Goal: Transaction & Acquisition: Book appointment/travel/reservation

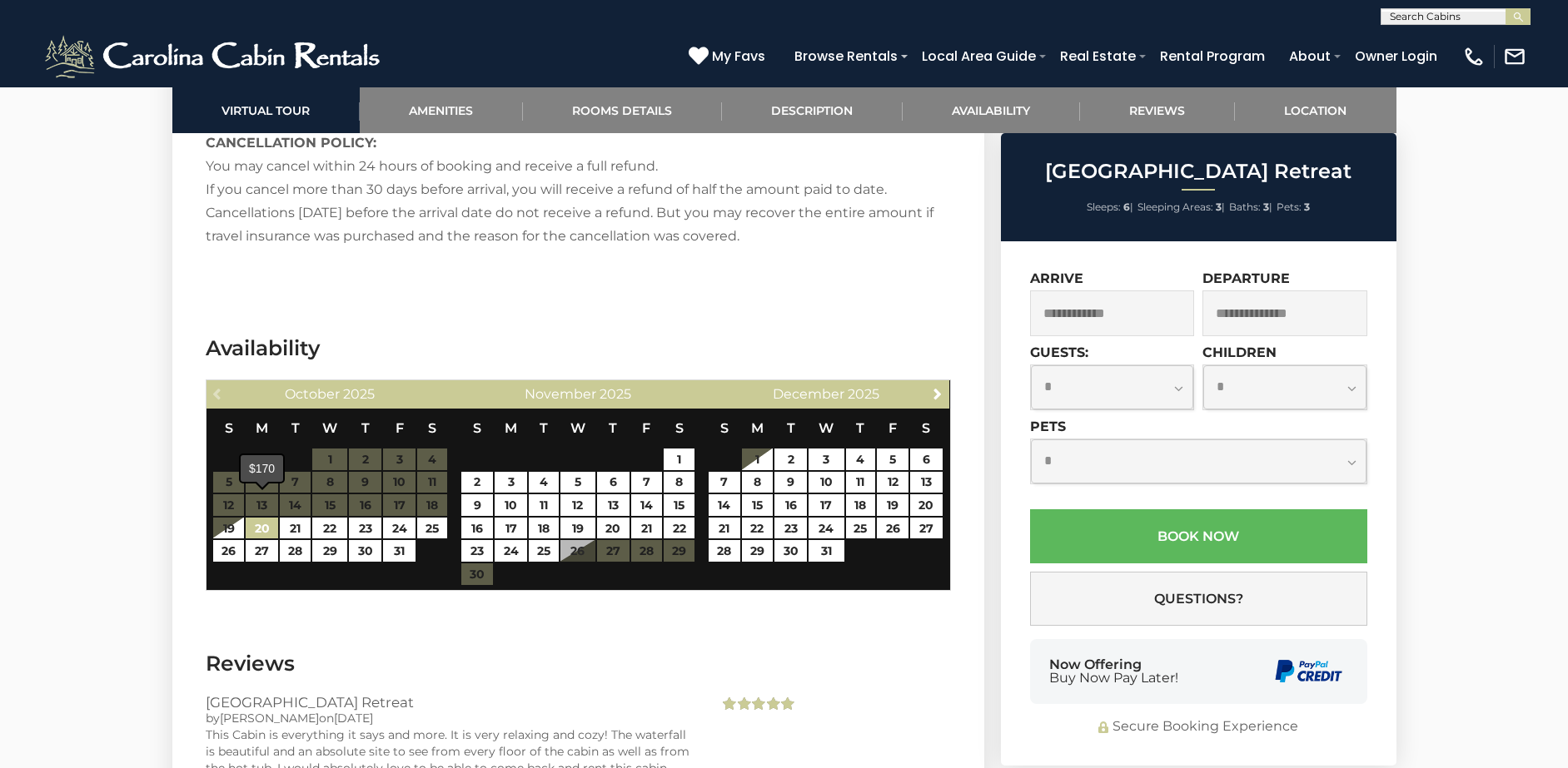
scroll to position [2576, 0]
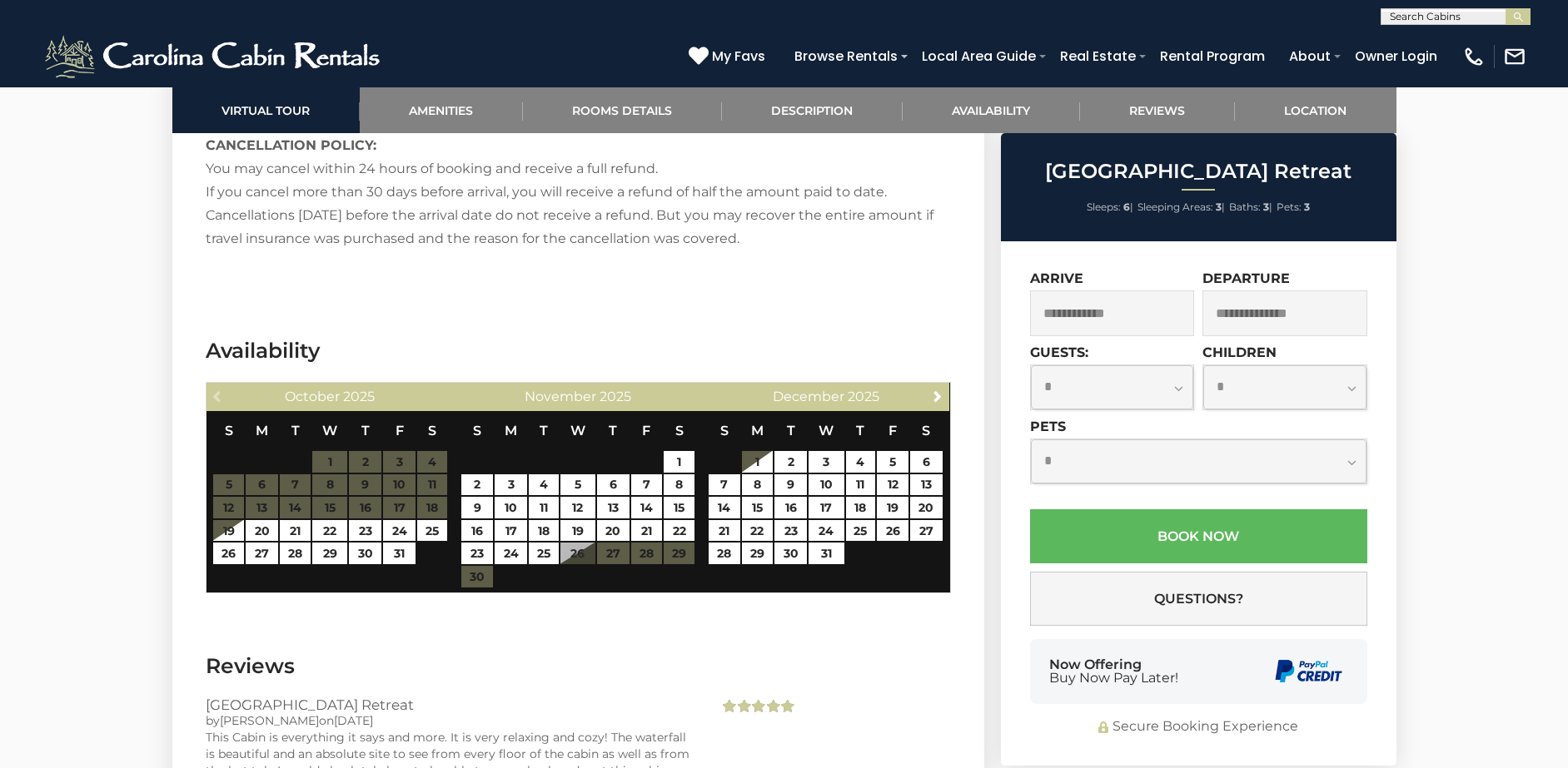
click at [267, 482] on table "S M T W T F S 1 2 3 4 5 6 7 8 9 10 11 12 13 14 15 16 17 18 19 20 21 22 23 24 25…" at bounding box center [330, 487] width 235 height 154
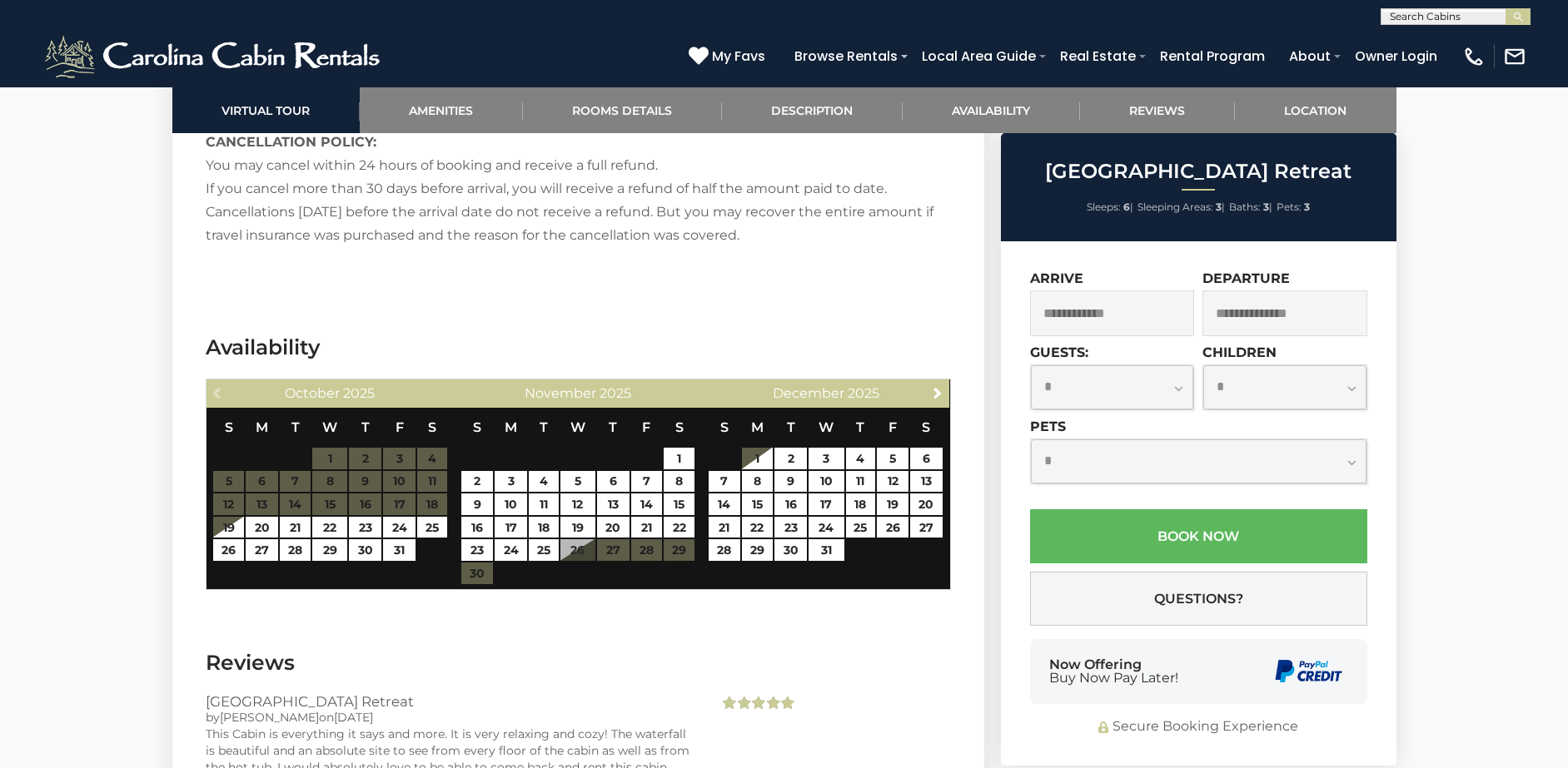
click at [266, 484] on table "S M T W T F S 1 2 3 4 5 6 7 8 9 10 11 12 13 14 15 16 17 18 19 20 21 22 23 24 25…" at bounding box center [330, 485] width 235 height 154
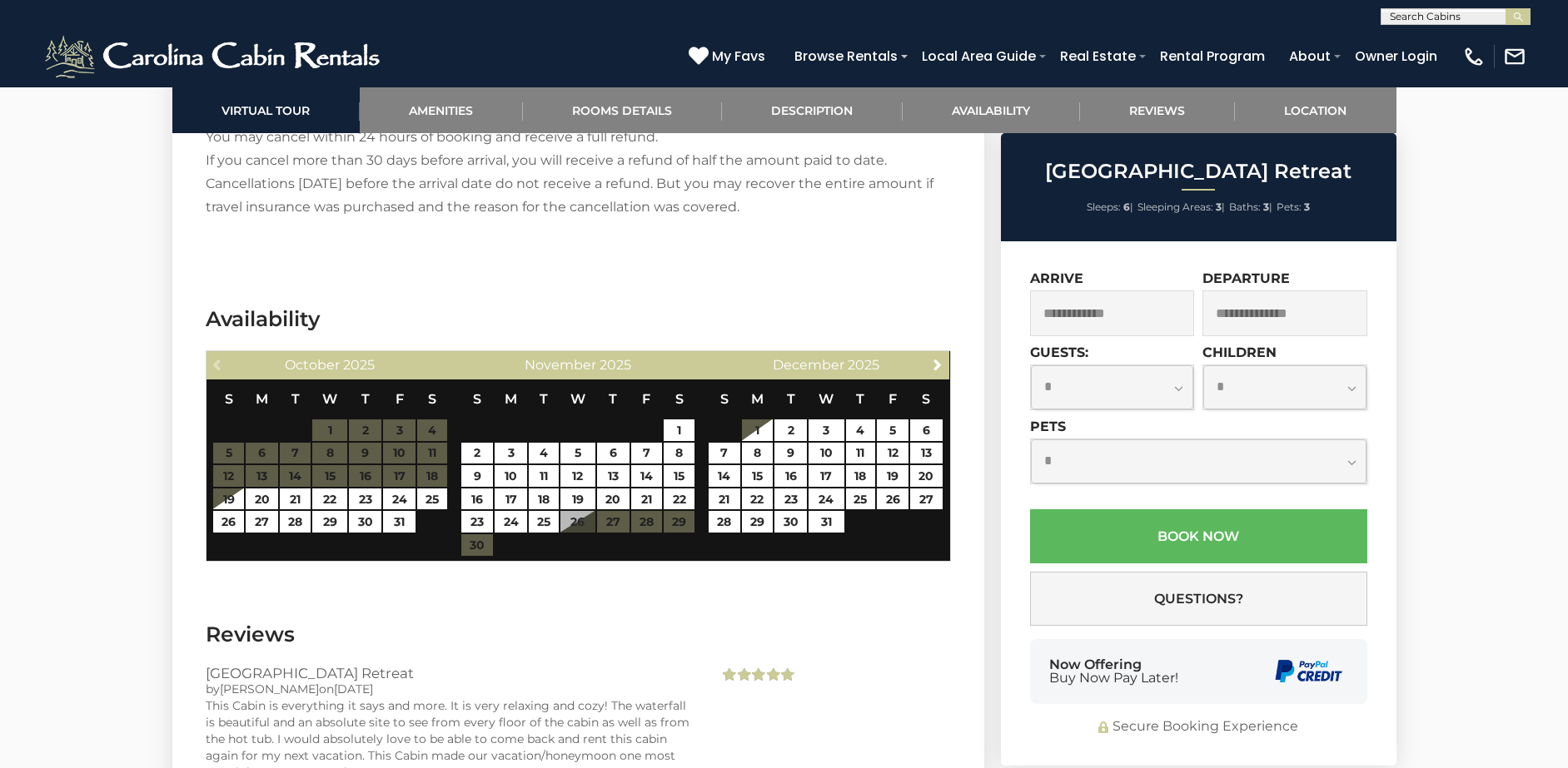
scroll to position [2602, 0]
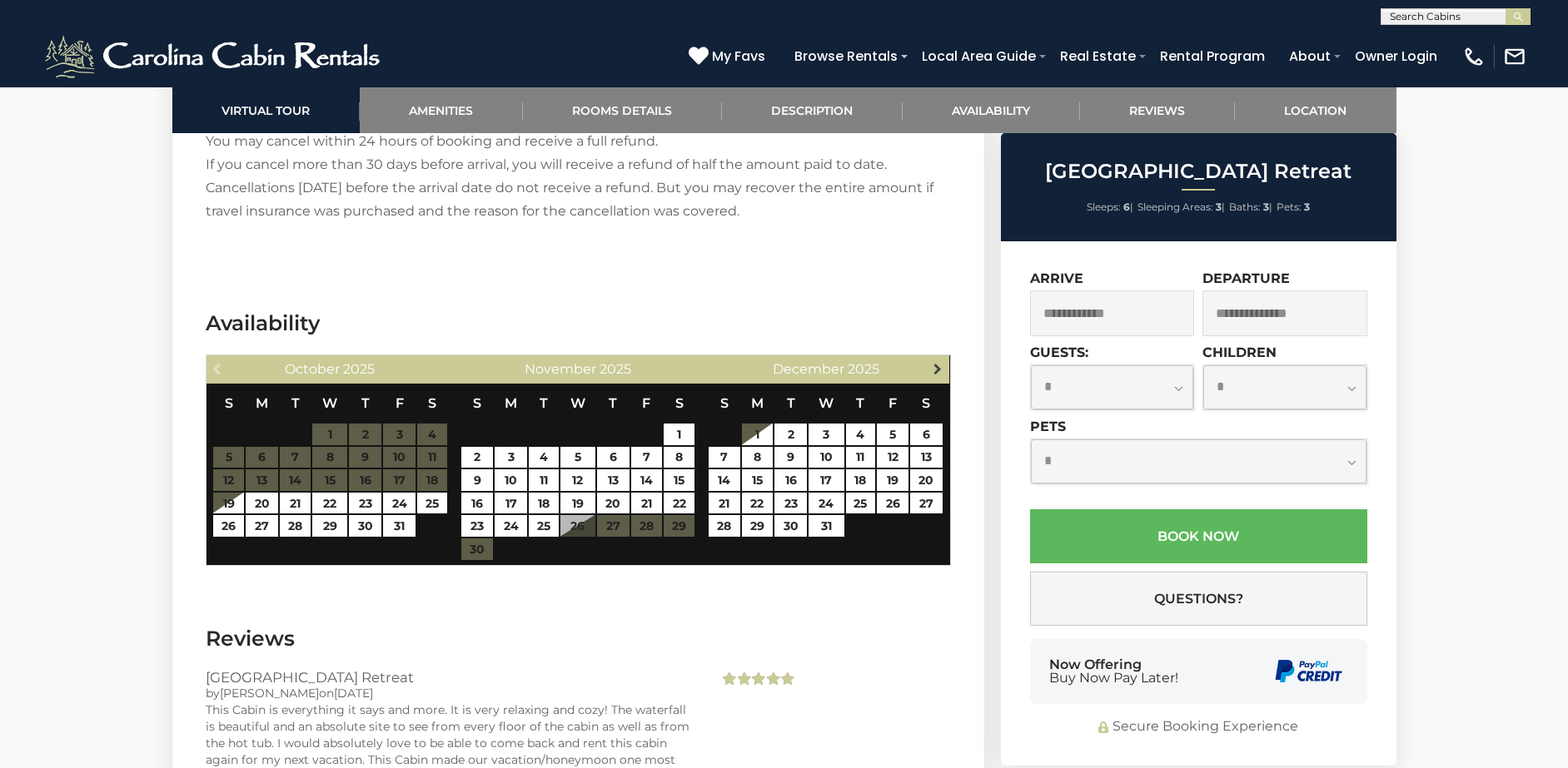
click at [936, 362] on span "Next" at bounding box center [938, 369] width 14 height 14
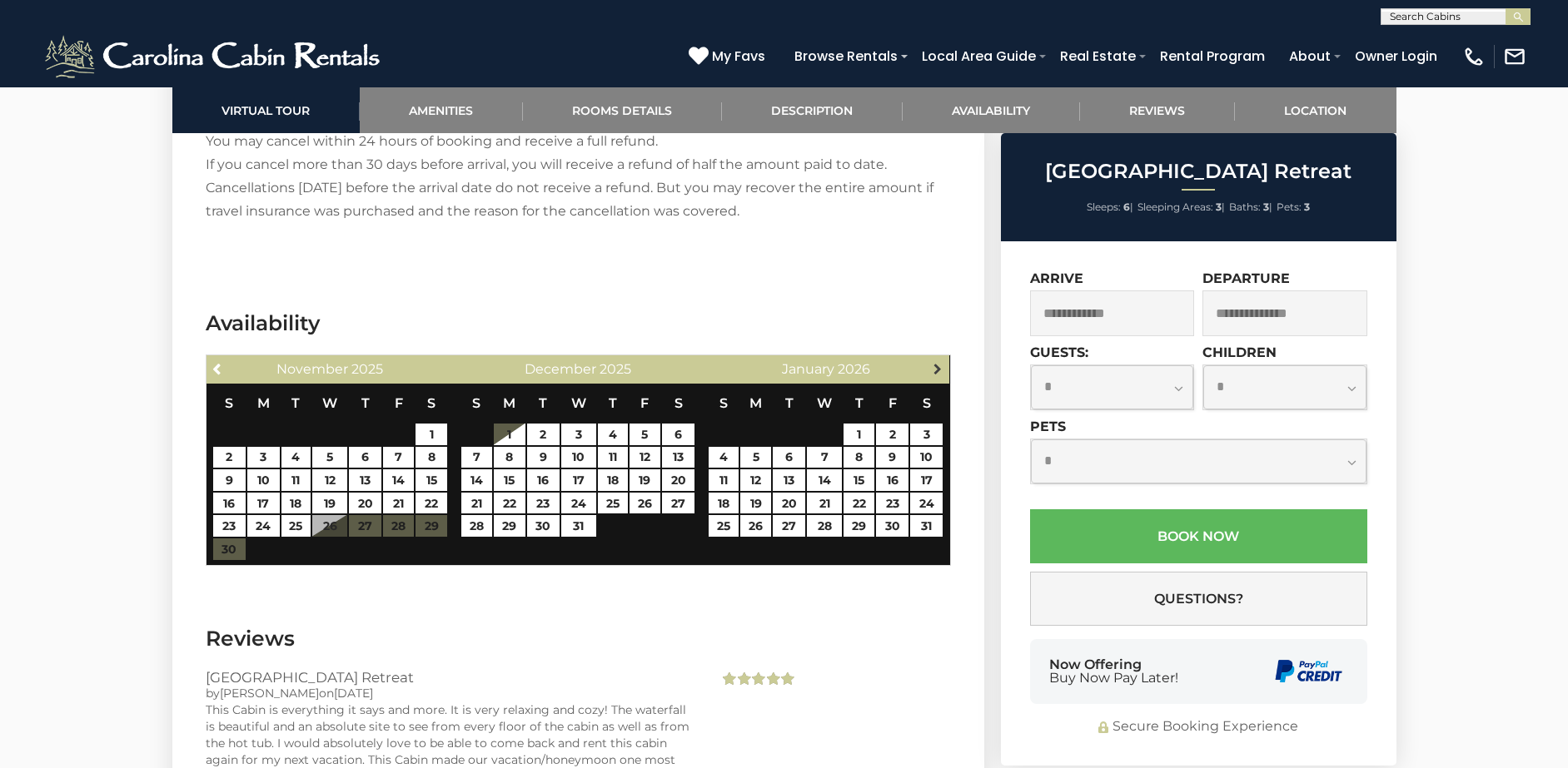
click at [936, 362] on span "Next" at bounding box center [938, 369] width 14 height 14
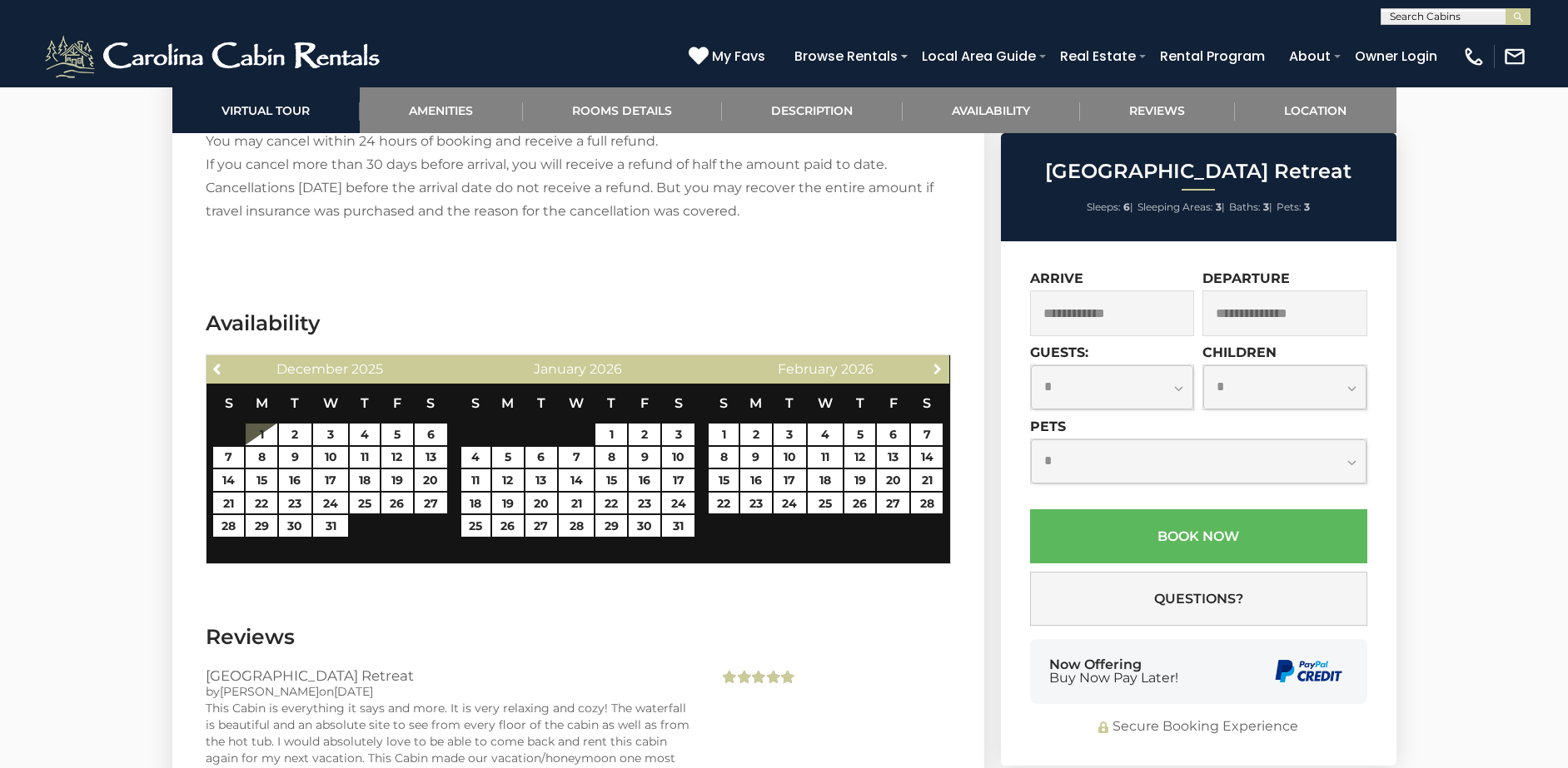
click at [936, 362] on span "Next" at bounding box center [938, 369] width 14 height 14
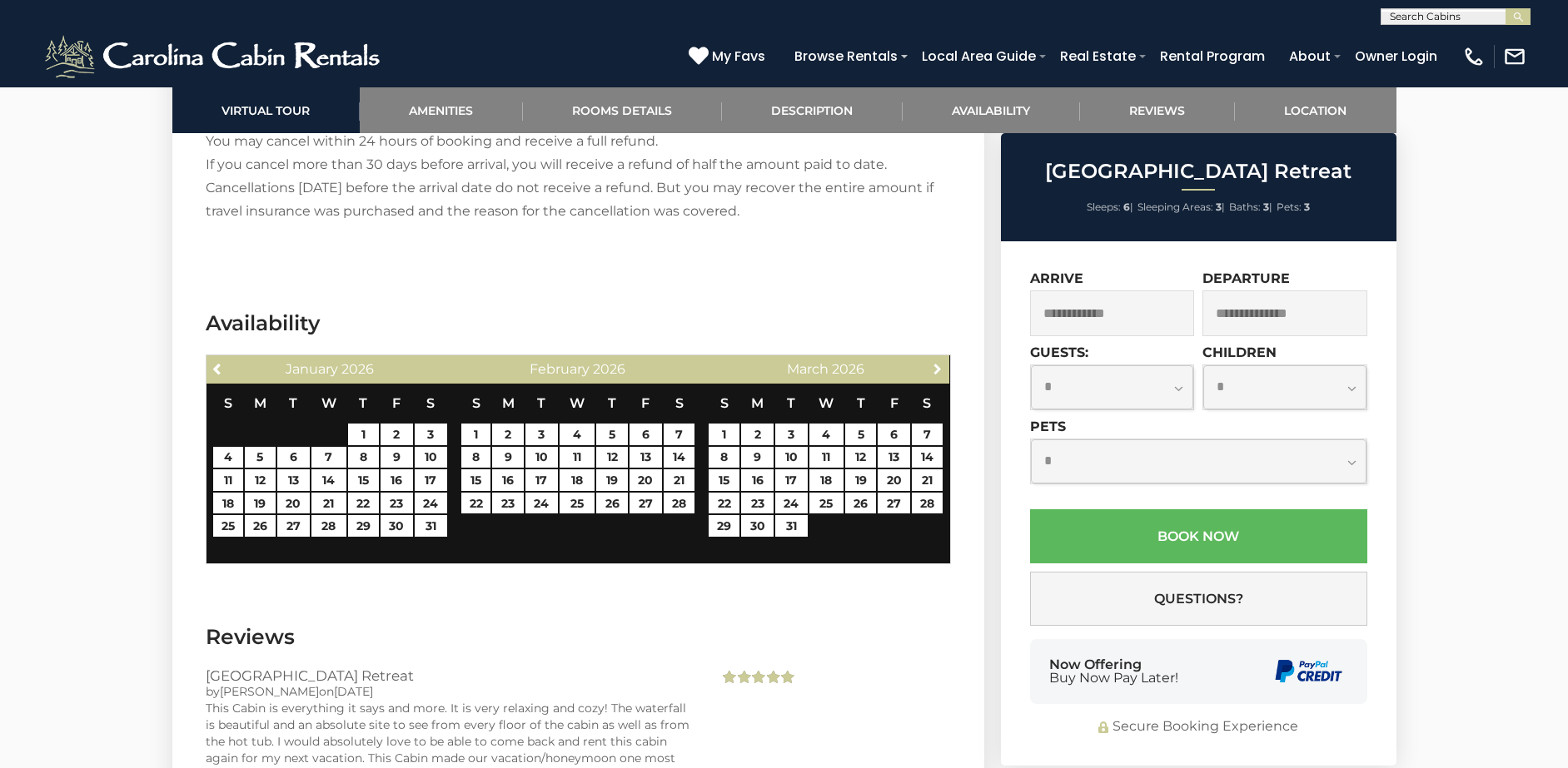
click at [936, 362] on span "Next" at bounding box center [938, 369] width 14 height 14
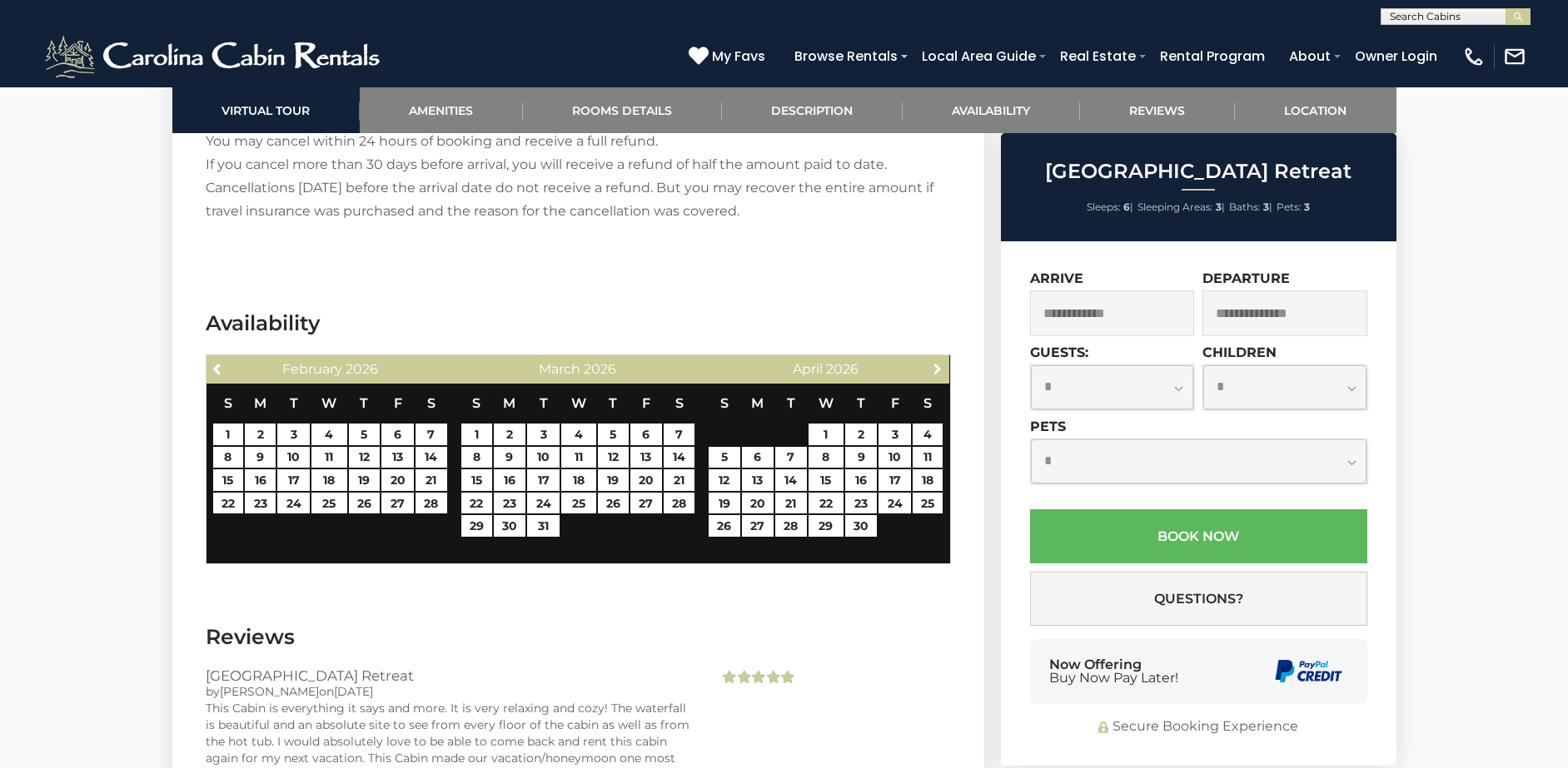
click at [936, 362] on span "Next" at bounding box center [938, 369] width 14 height 14
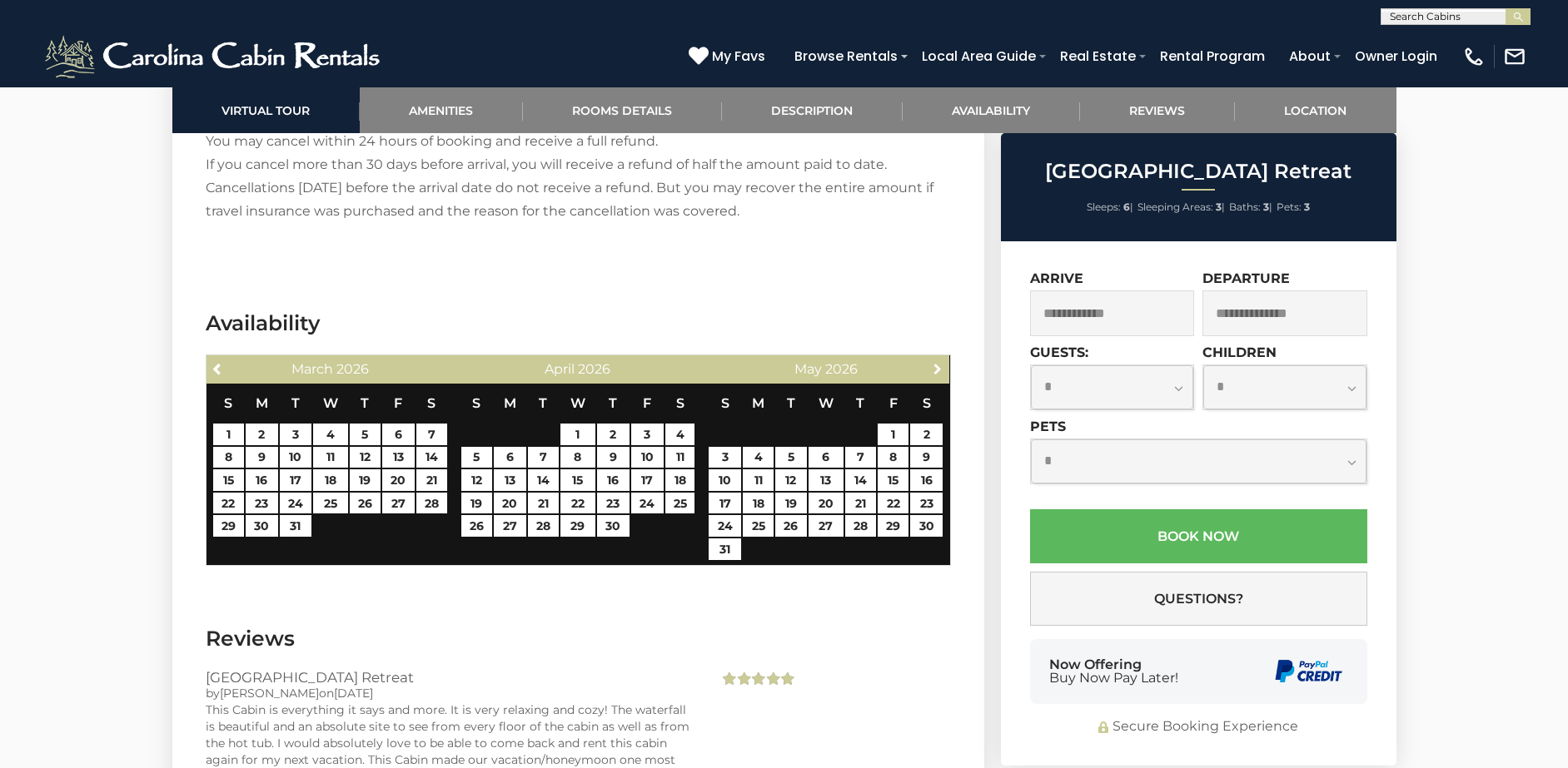
click at [936, 362] on span "Next" at bounding box center [938, 369] width 14 height 14
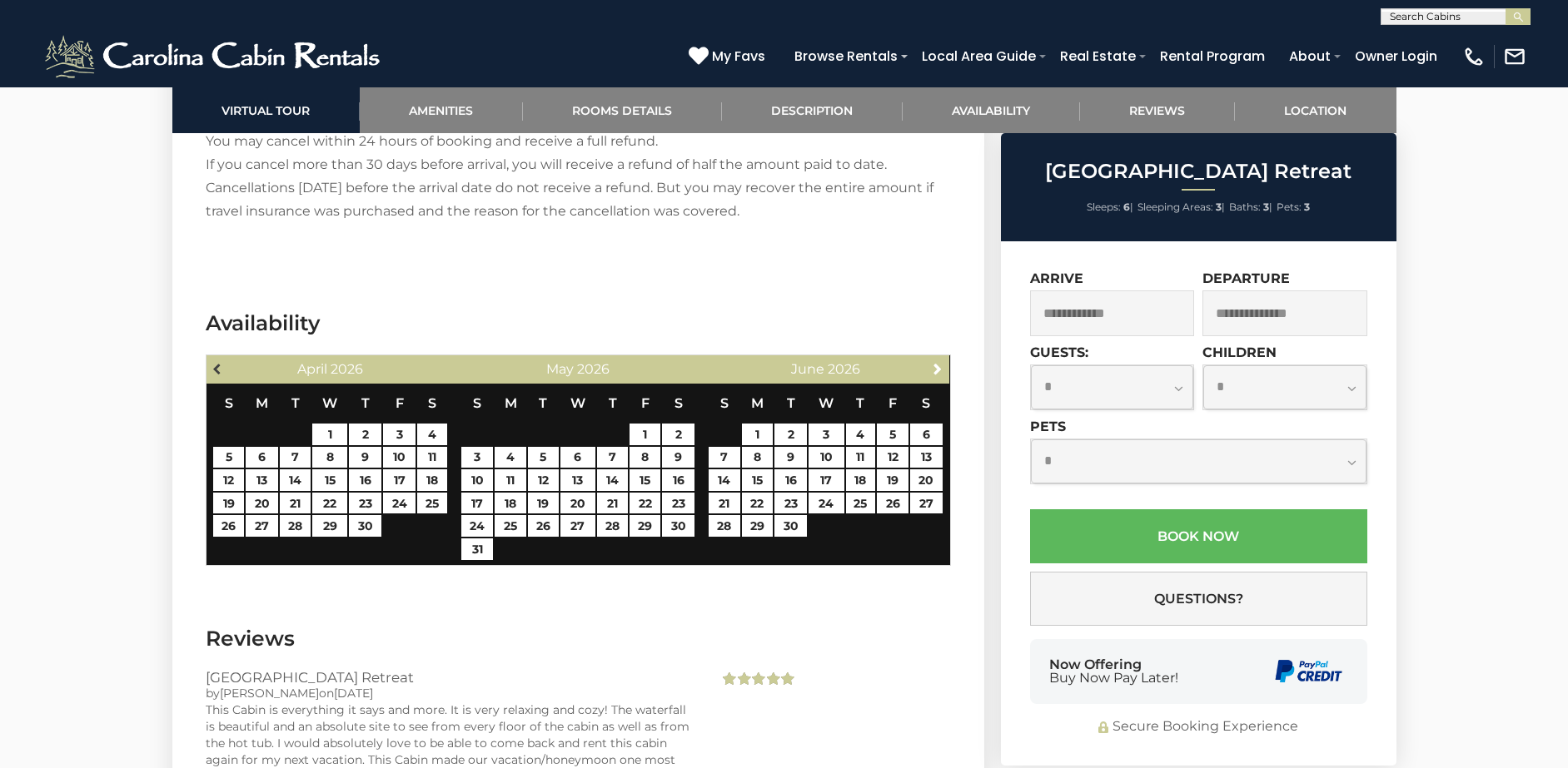
click at [228, 358] on link "Previous" at bounding box center [218, 368] width 21 height 21
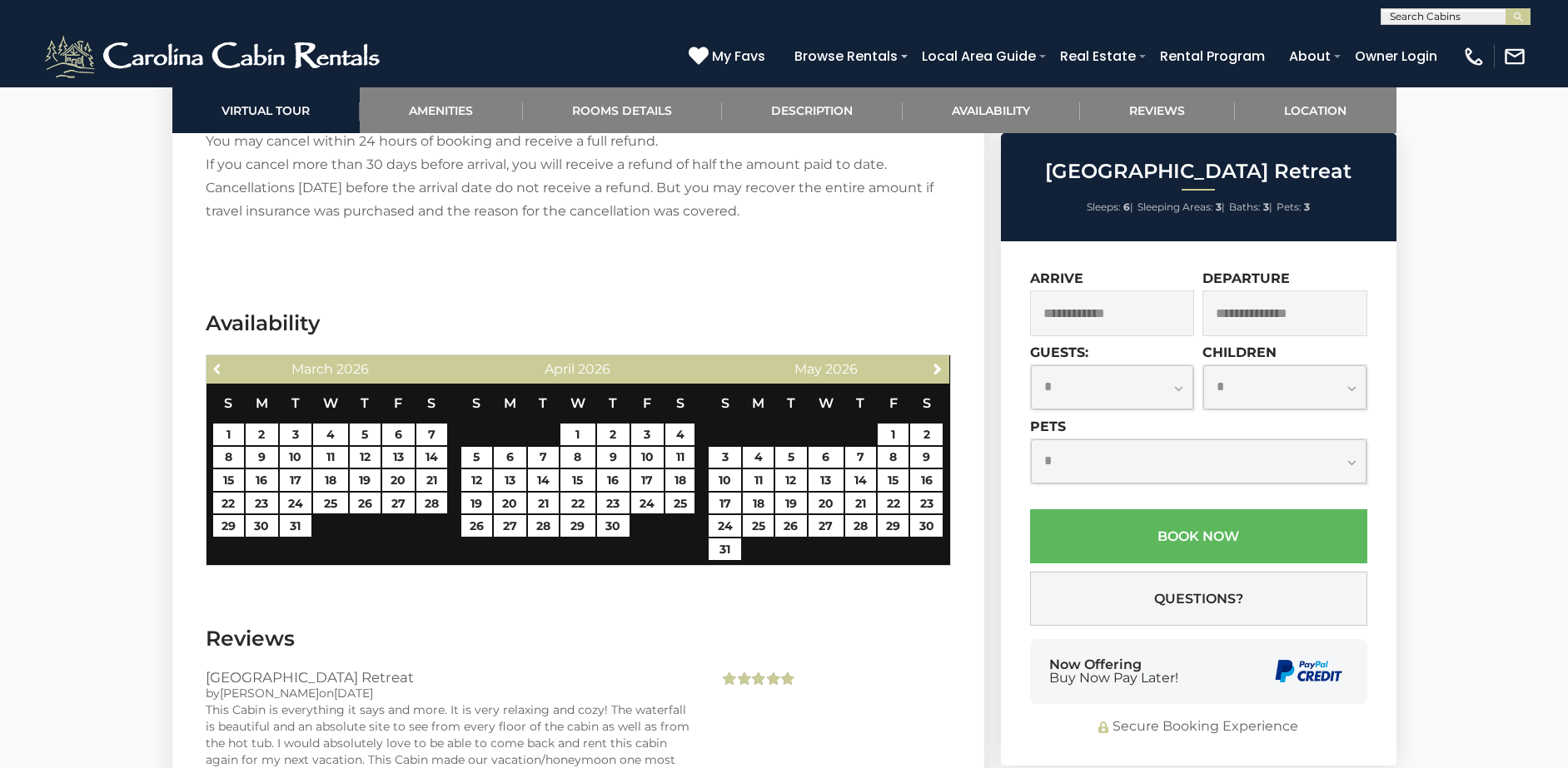
click at [227, 358] on link "Previous" at bounding box center [218, 368] width 21 height 21
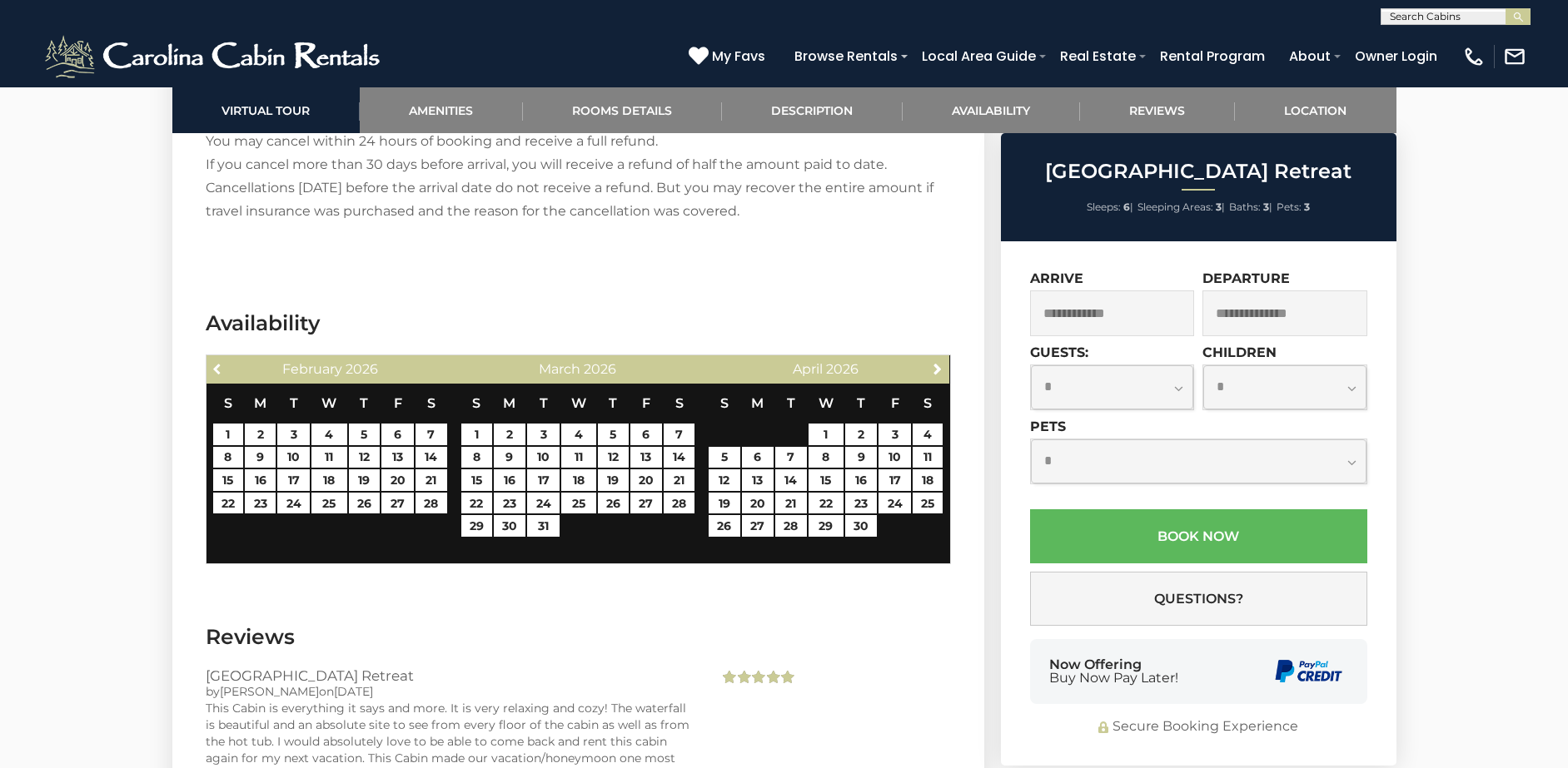
click at [227, 358] on link "Previous" at bounding box center [218, 368] width 21 height 21
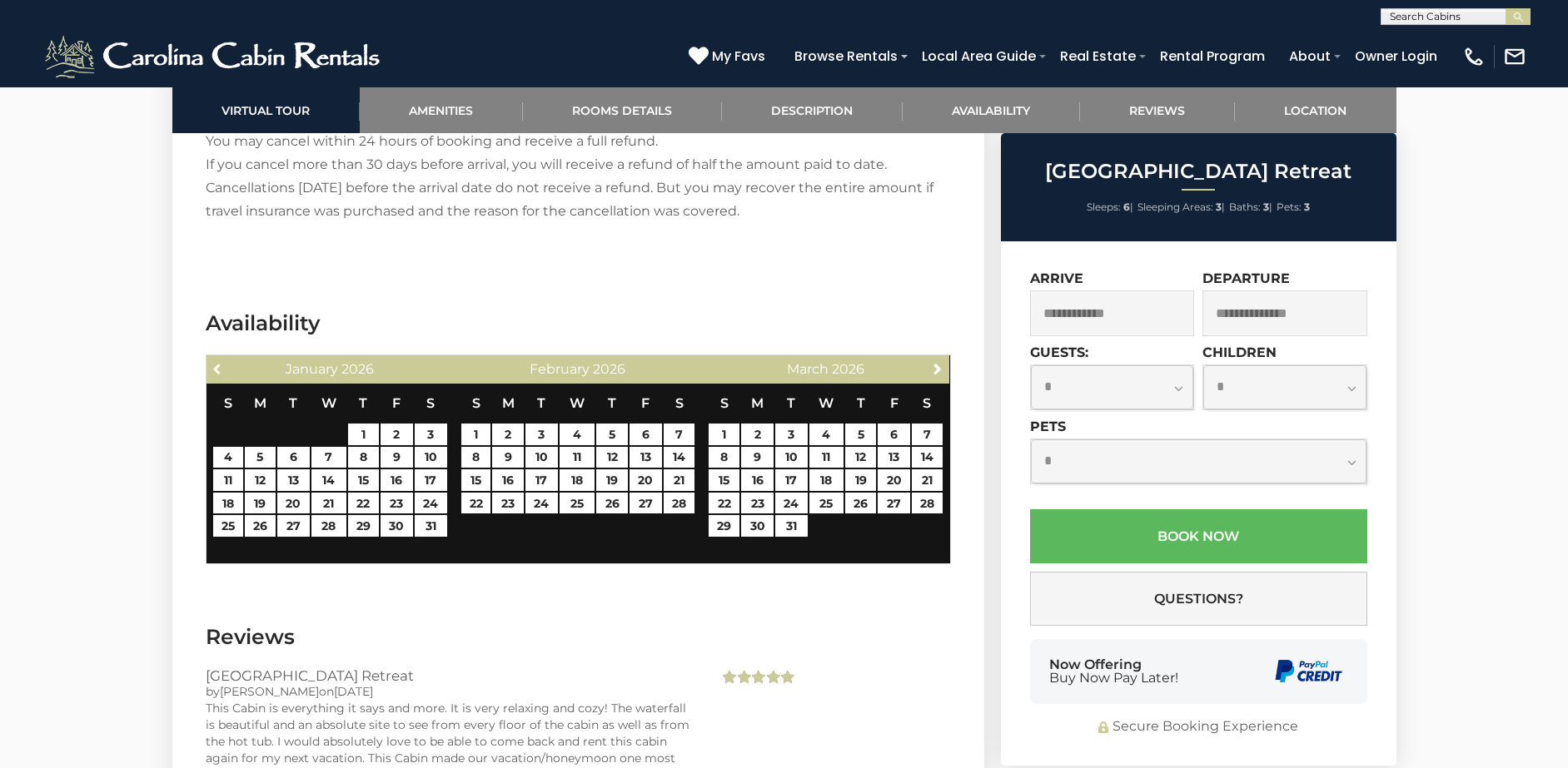
click at [227, 358] on link "Previous" at bounding box center [218, 368] width 21 height 21
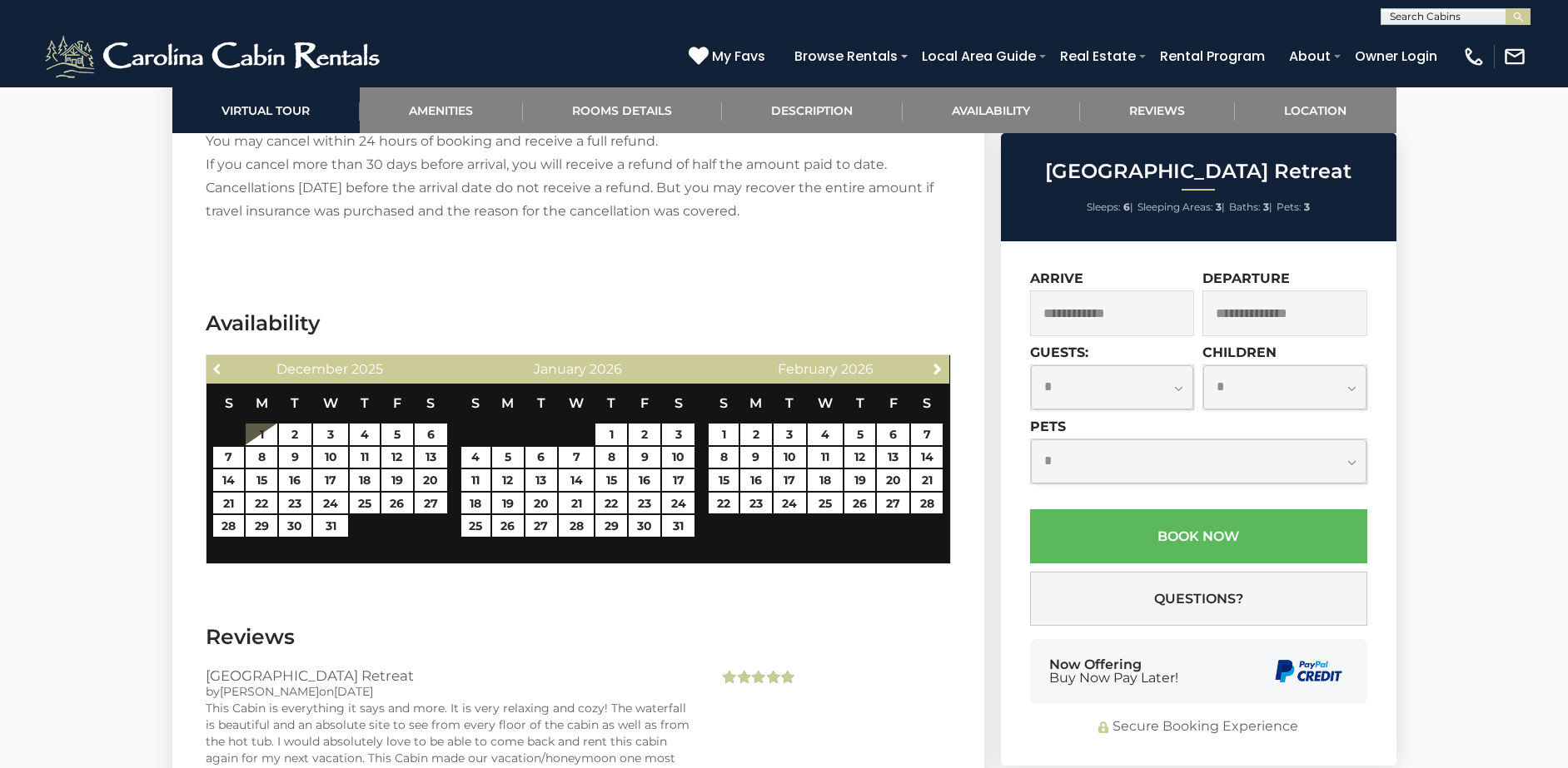
click at [227, 358] on link "Previous" at bounding box center [218, 368] width 21 height 21
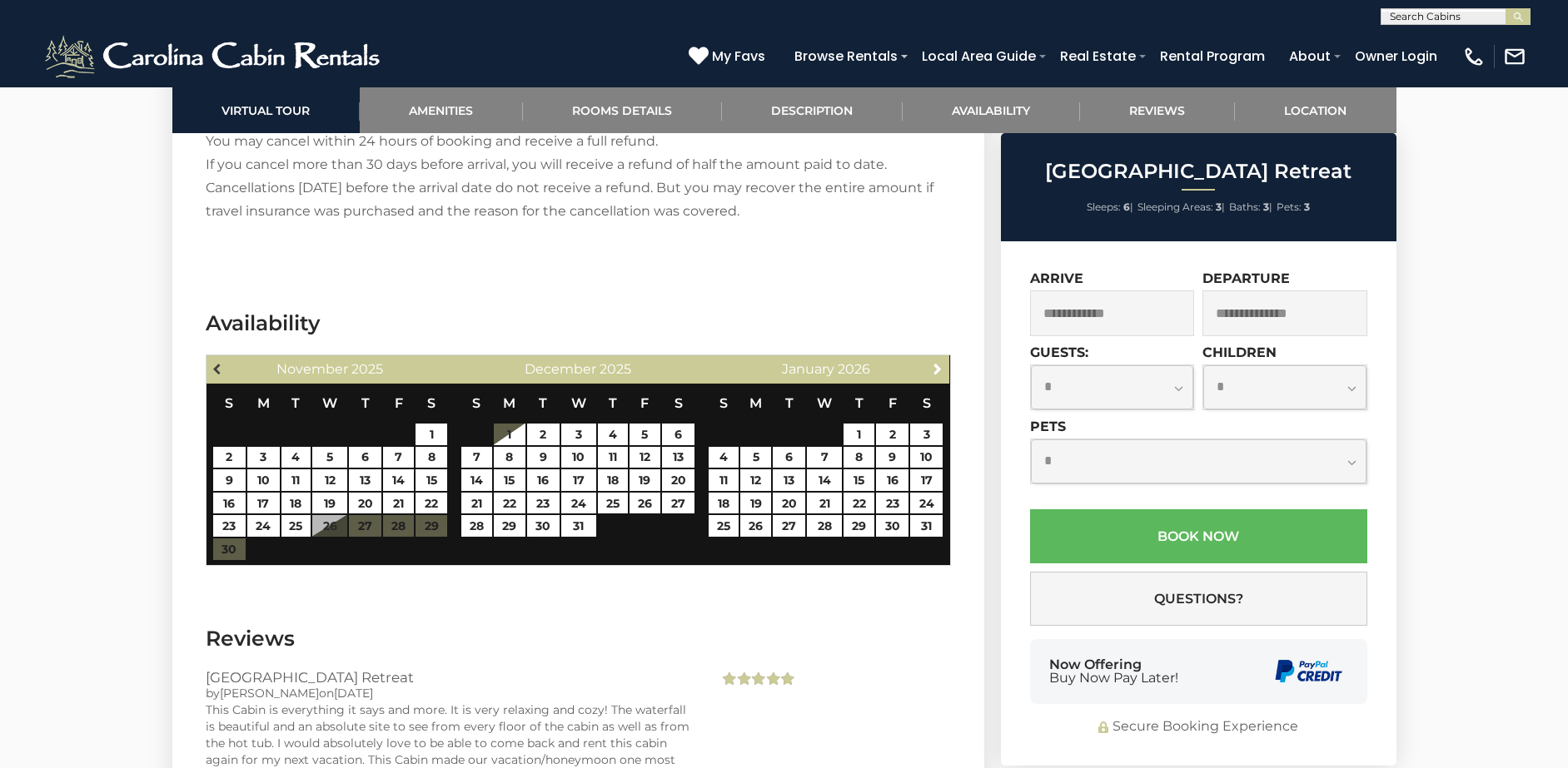
click at [216, 358] on link "Previous" at bounding box center [218, 368] width 21 height 21
